Goal: Check status: Check status

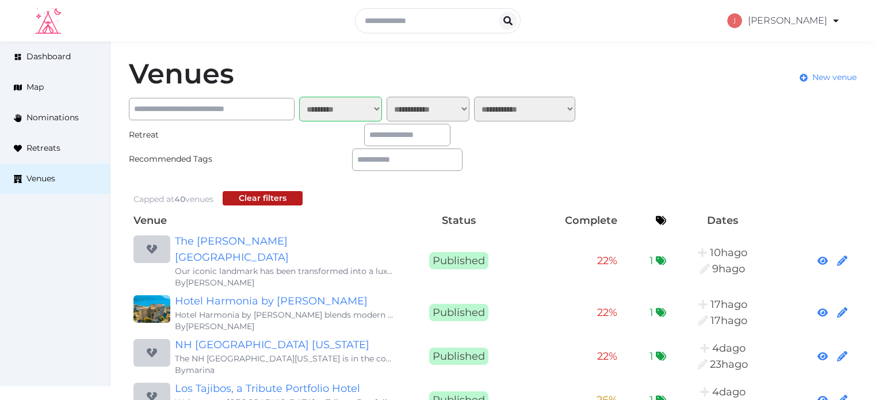
select select "*******"
click at [758, 105] on link "My Retreats" at bounding box center [778, 105] width 99 height 27
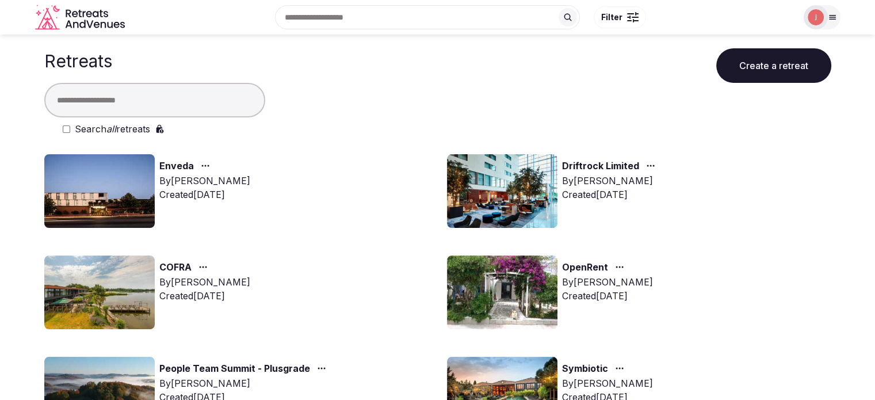
click at [174, 110] on input "text" at bounding box center [154, 100] width 221 height 35
type input "****"
click at [144, 129] on label "Search all retreats" at bounding box center [112, 129] width 75 height 14
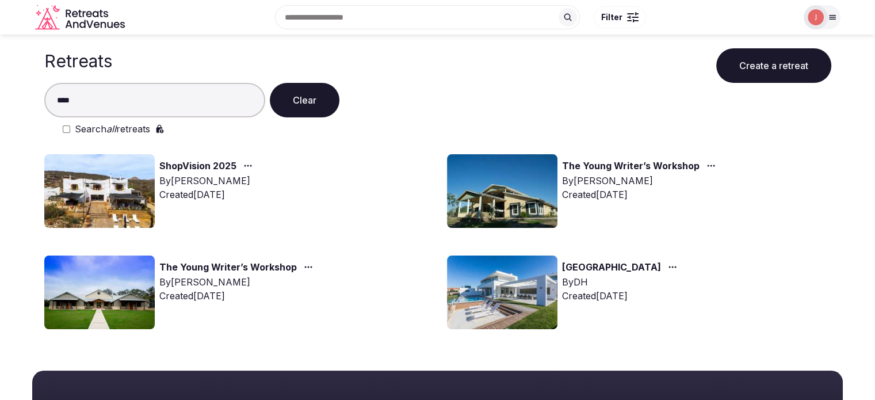
click at [127, 166] on img at bounding box center [99, 191] width 110 height 74
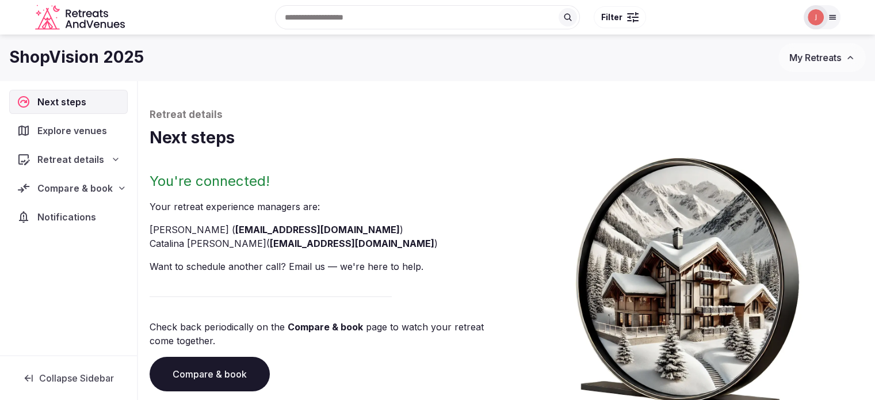
click at [100, 176] on div "Compare & book" at bounding box center [68, 188] width 118 height 24
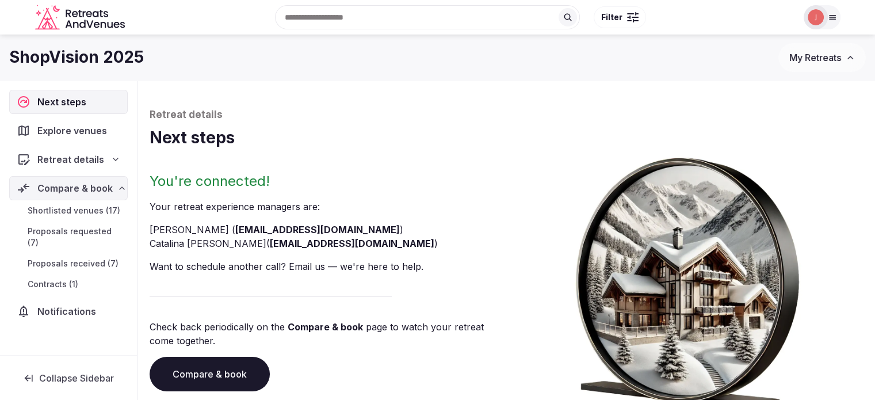
click at [50, 278] on span "Contracts (1)" at bounding box center [53, 284] width 51 height 12
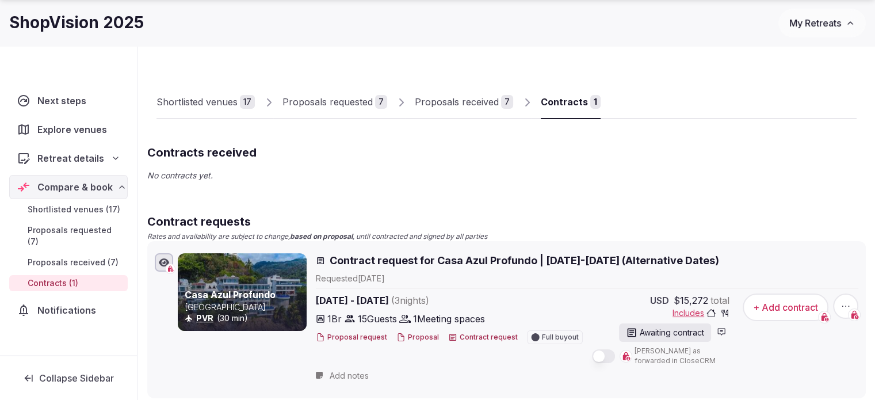
scroll to position [58, 0]
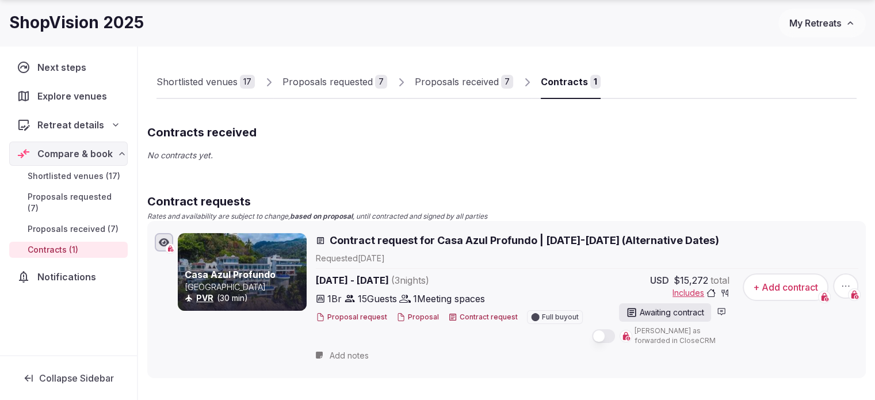
click at [428, 72] on link "Proposals received 7" at bounding box center [464, 82] width 98 height 33
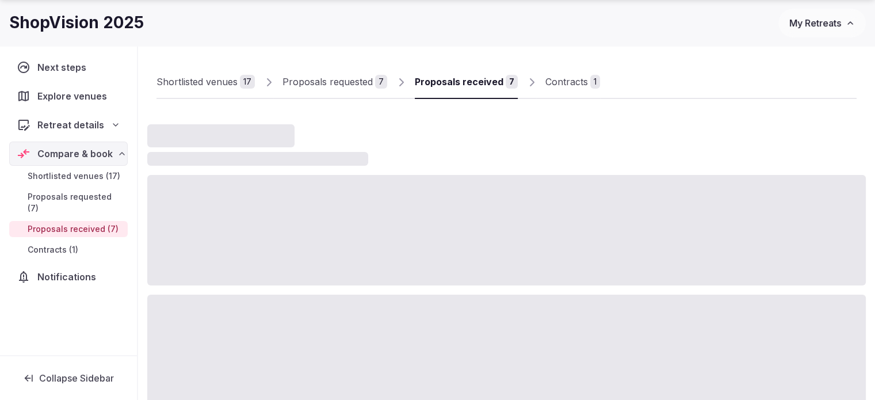
click at [432, 76] on div "Proposals received" at bounding box center [459, 82] width 89 height 14
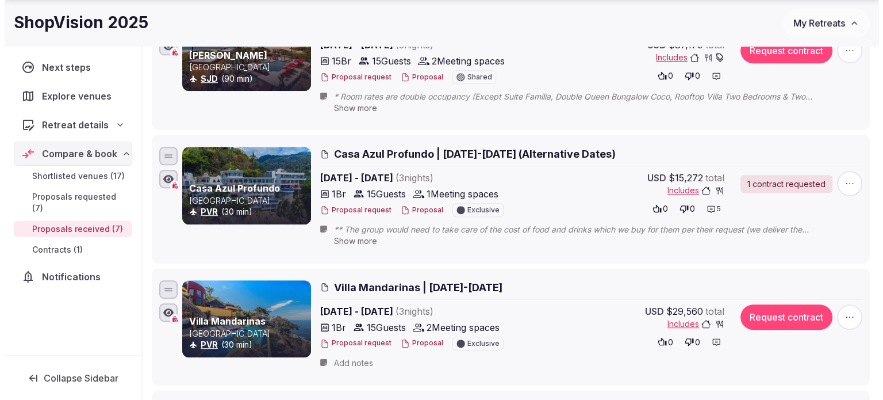
scroll to position [633, 0]
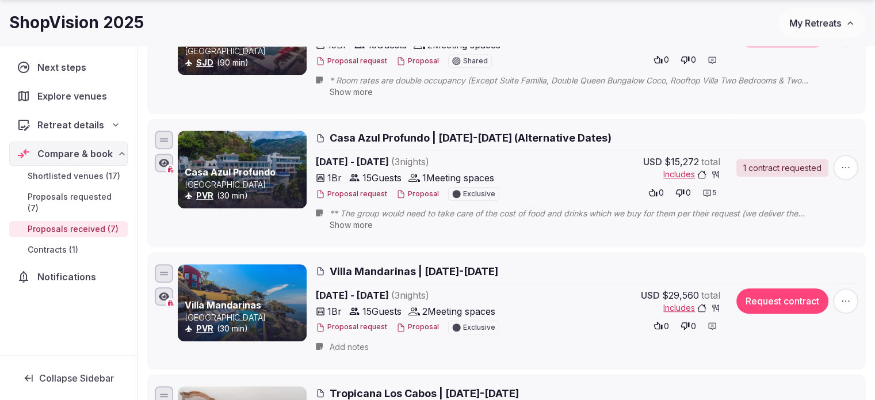
click at [713, 192] on span "5" at bounding box center [715, 193] width 4 height 10
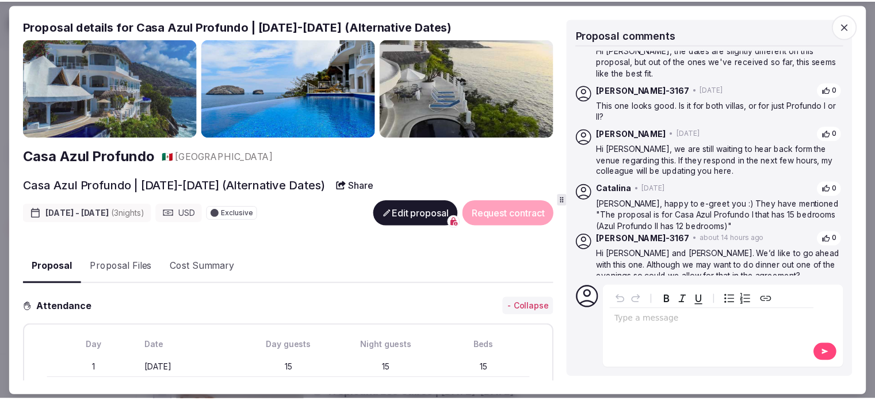
scroll to position [32, 0]
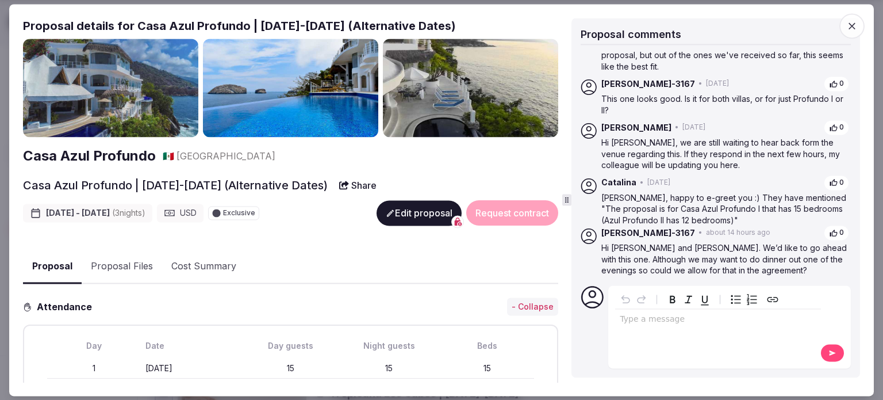
click at [853, 33] on span "button" at bounding box center [852, 25] width 25 height 25
